Goal: Find specific page/section: Find specific page/section

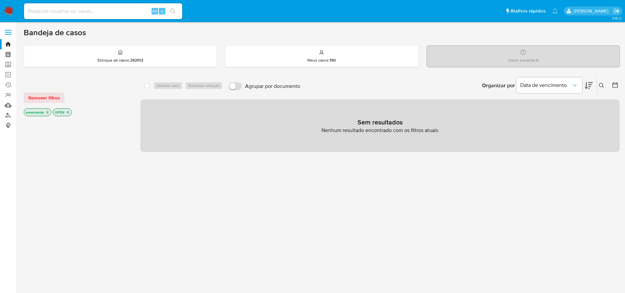
click at [47, 113] on icon "close-filter" at bounding box center [47, 112] width 4 height 4
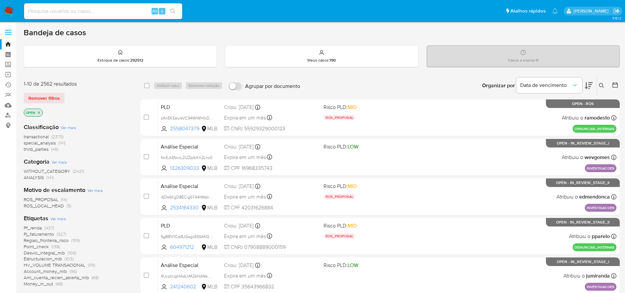
click at [40, 113] on icon "close-filter" at bounding box center [39, 112] width 2 height 2
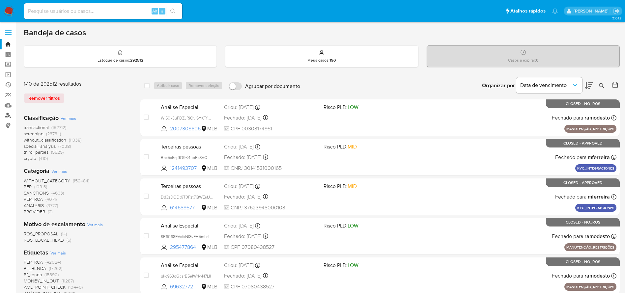
click at [7, 115] on link "Localizador de pessoas" at bounding box center [39, 115] width 78 height 10
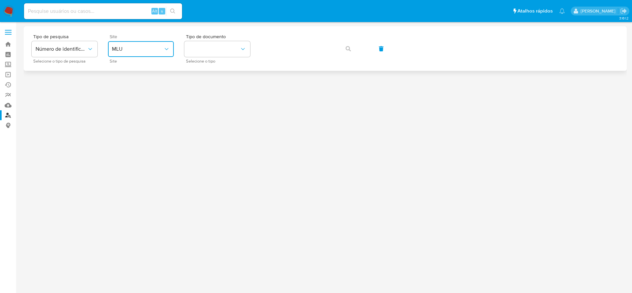
click at [161, 50] on span "MLU" at bounding box center [137, 49] width 51 height 7
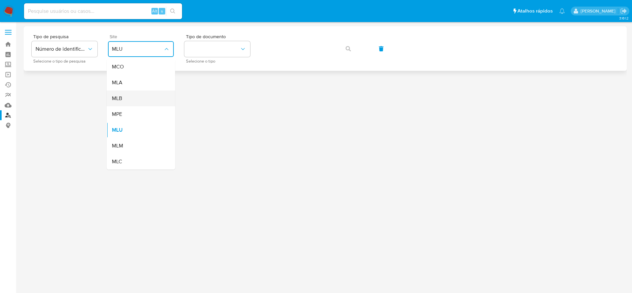
click at [138, 96] on div "MLB" at bounding box center [139, 99] width 54 height 16
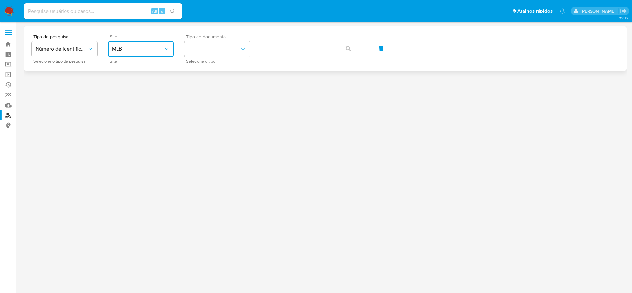
click at [236, 50] on button "identificationType" at bounding box center [217, 49] width 66 height 16
click at [208, 89] on div "CPF CPF" at bounding box center [215, 92] width 54 height 22
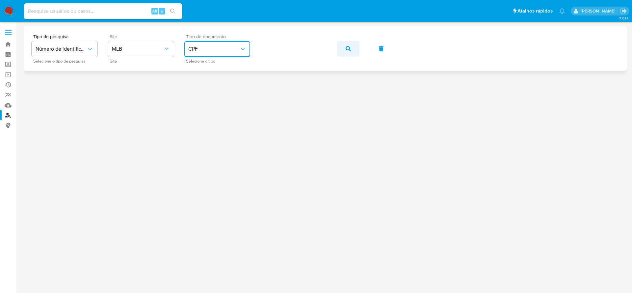
click at [348, 49] on icon "button" at bounding box center [348, 48] width 5 height 5
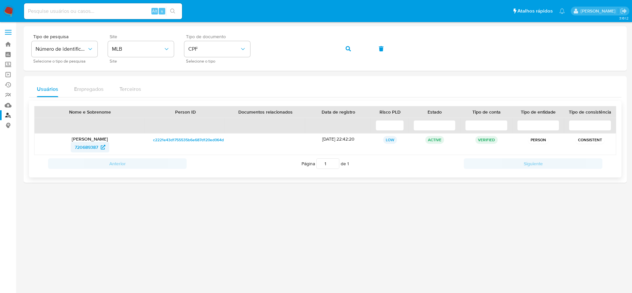
drag, startPoint x: 67, startPoint y: 147, endPoint x: 98, endPoint y: 148, distance: 31.3
click at [98, 148] on div "720689387" at bounding box center [89, 147] width 101 height 11
click at [85, 148] on span "720689387" at bounding box center [86, 147] width 23 height 11
click at [83, 147] on span "720689387" at bounding box center [86, 147] width 23 height 11
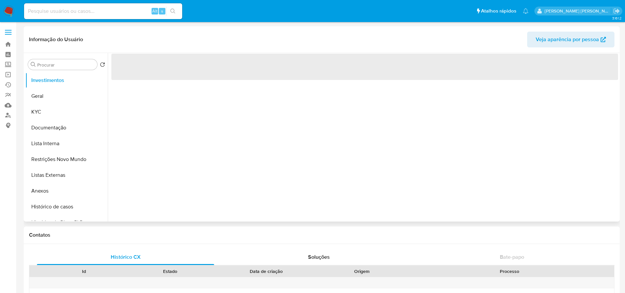
select select "10"
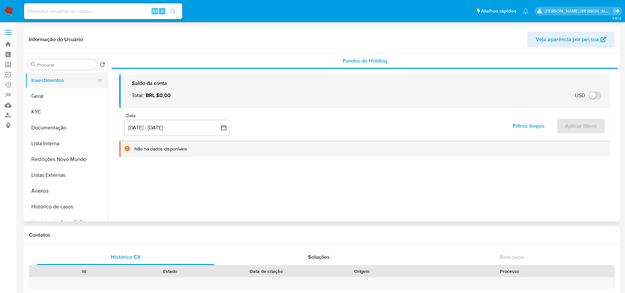
click at [45, 81] on button "Investimentos" at bounding box center [63, 80] width 77 height 16
click at [40, 97] on button "Geral" at bounding box center [63, 96] width 77 height 16
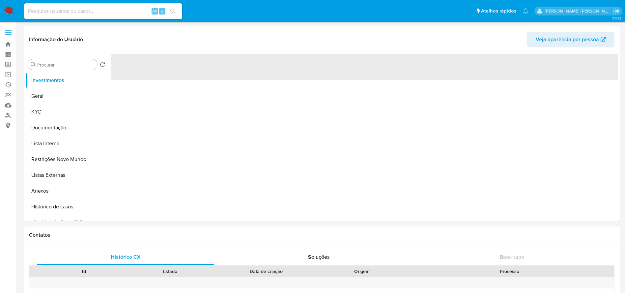
select select "10"
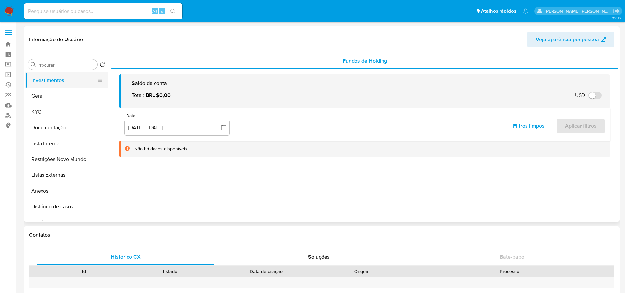
click at [49, 83] on button "Investimentos" at bounding box center [63, 80] width 77 height 16
click at [37, 98] on button "Geral" at bounding box center [63, 96] width 77 height 16
